Goal: Use online tool/utility: Utilize a website feature to perform a specific function

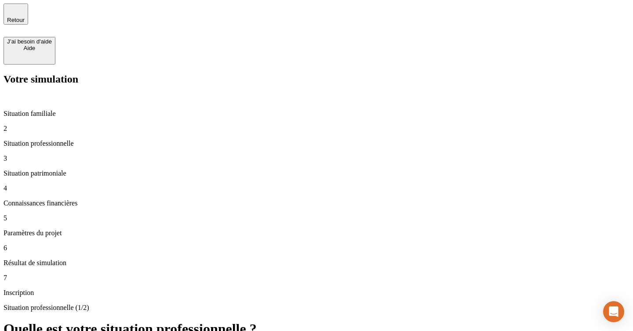
type input "100 000"
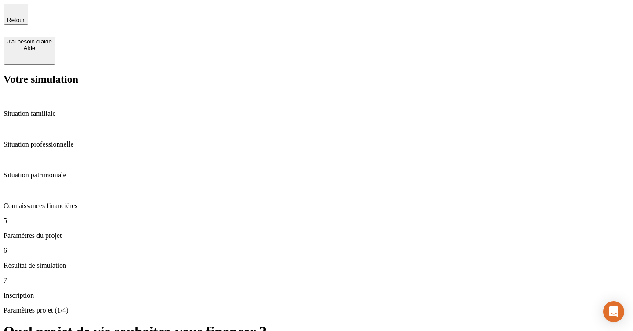
type input "55"
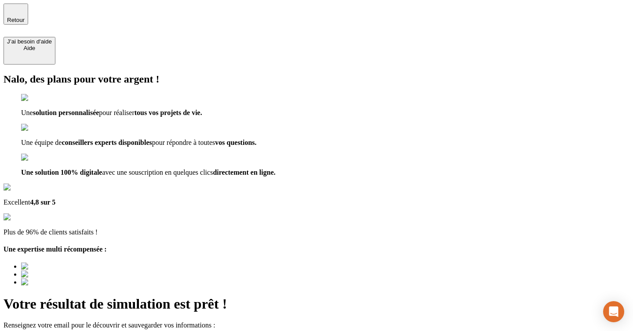
type input "[EMAIL_ADDRESS][DOMAIN_NAME]"
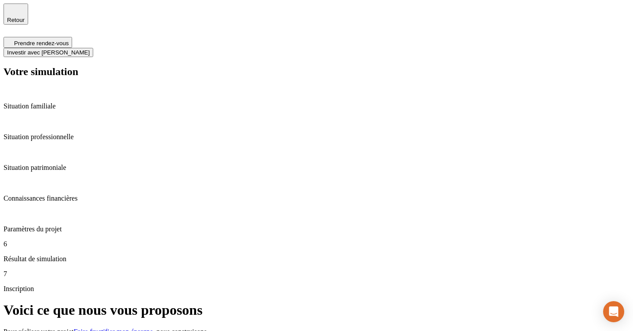
click at [90, 49] on span "Investir avec [PERSON_NAME]" at bounding box center [48, 52] width 83 height 7
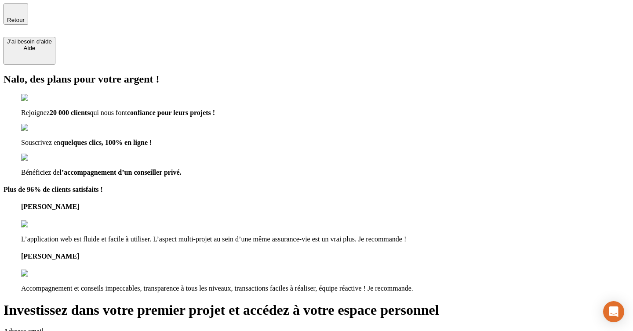
click at [22, 17] on div "Retour" at bounding box center [16, 14] width 18 height 18
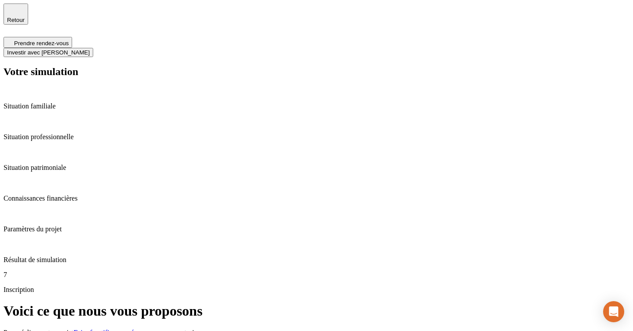
click at [90, 49] on span "Investir avec [PERSON_NAME]" at bounding box center [48, 52] width 83 height 7
